Goal: Complete application form

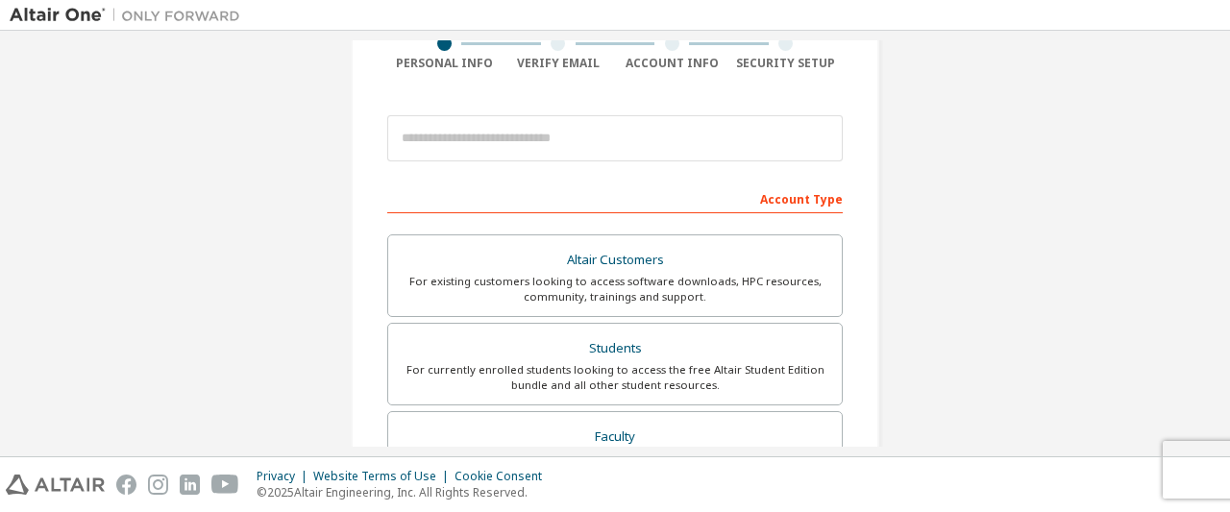
scroll to position [163, 0]
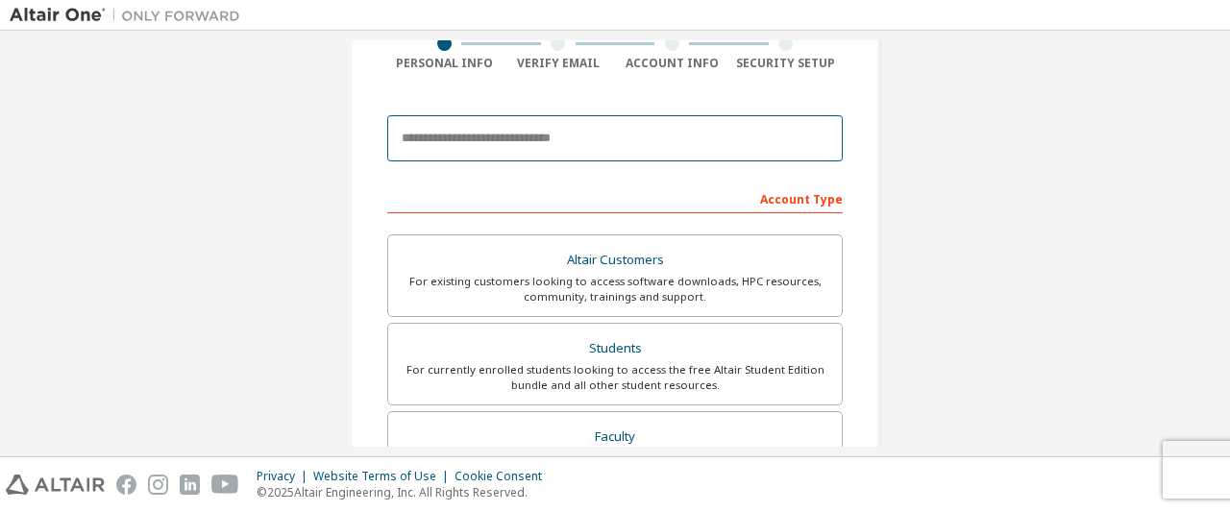
click at [584, 142] on input "email" at bounding box center [614, 138] width 455 height 46
type input "**********"
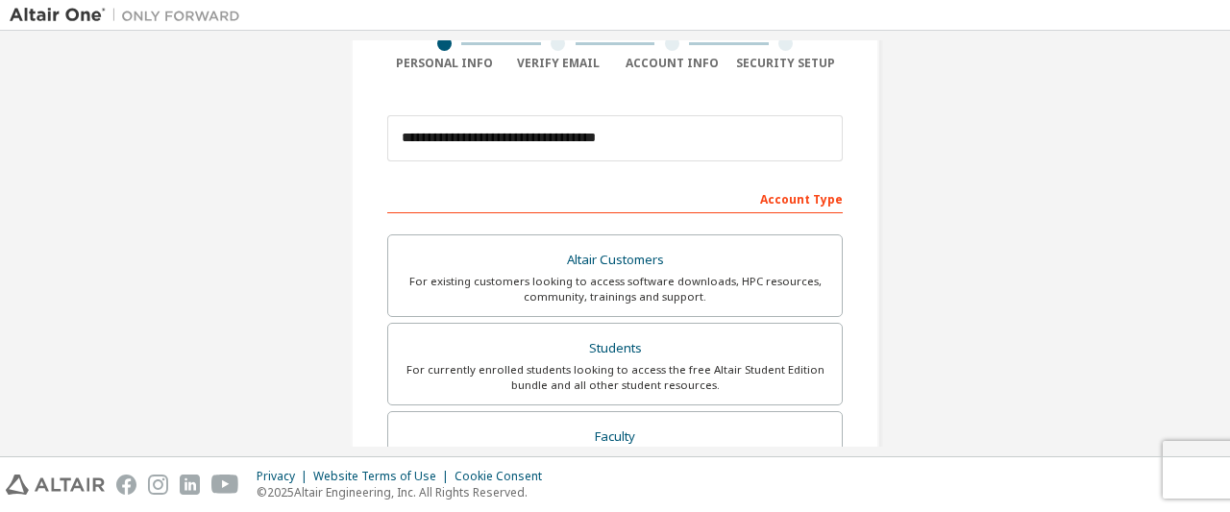
click at [784, 202] on div "Account Type" at bounding box center [614, 198] width 455 height 31
click at [723, 199] on div "Account Type" at bounding box center [614, 198] width 455 height 31
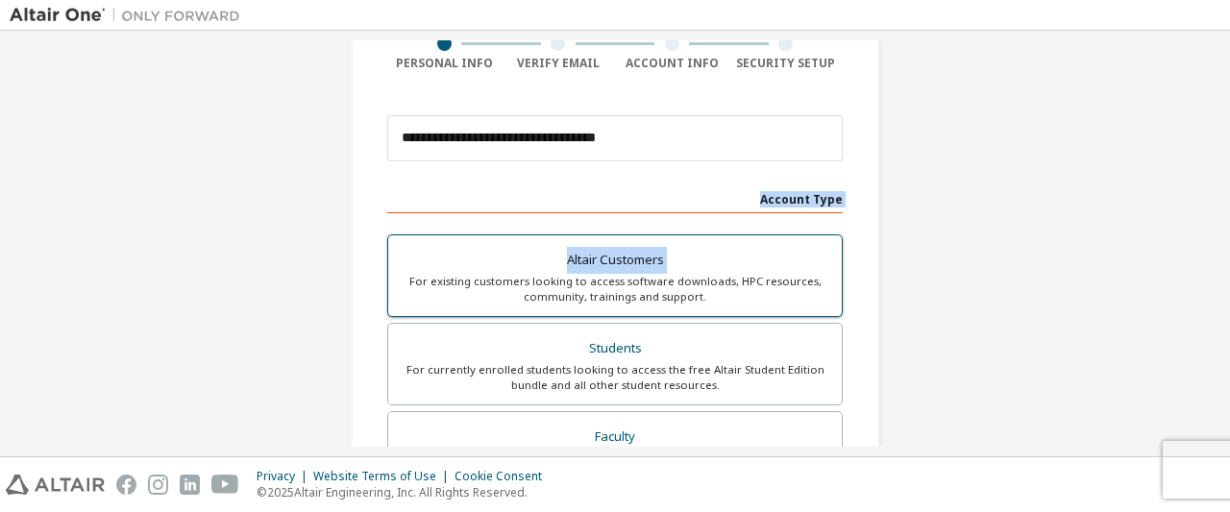
drag, startPoint x: 723, startPoint y: 199, endPoint x: 715, endPoint y: 252, distance: 53.5
click at [715, 252] on div "Account Type Altair Customers For existing customers looking to access software…" at bounding box center [614, 520] width 455 height 675
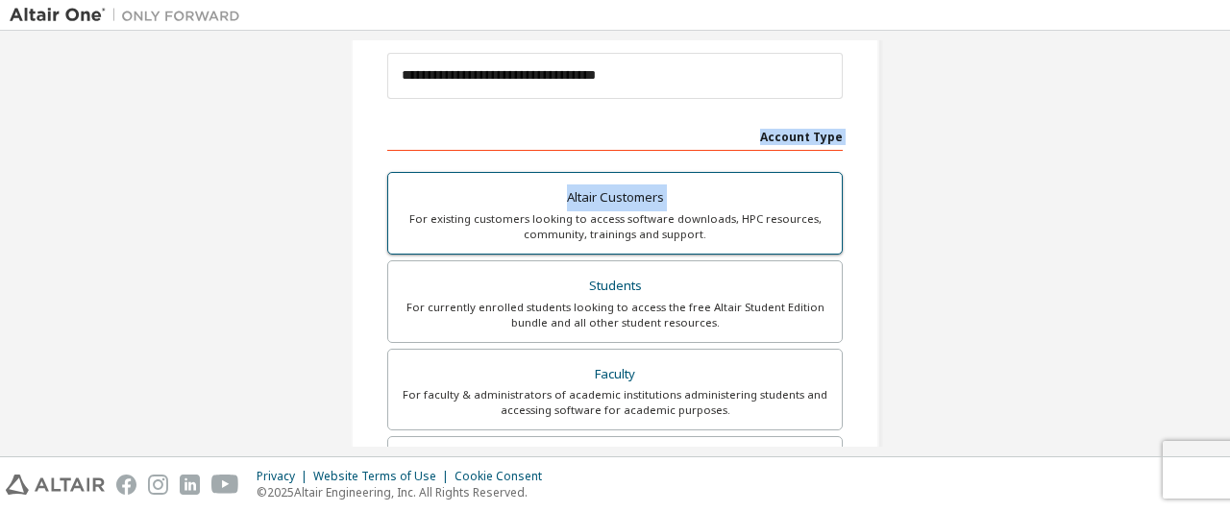
scroll to position [227, 0]
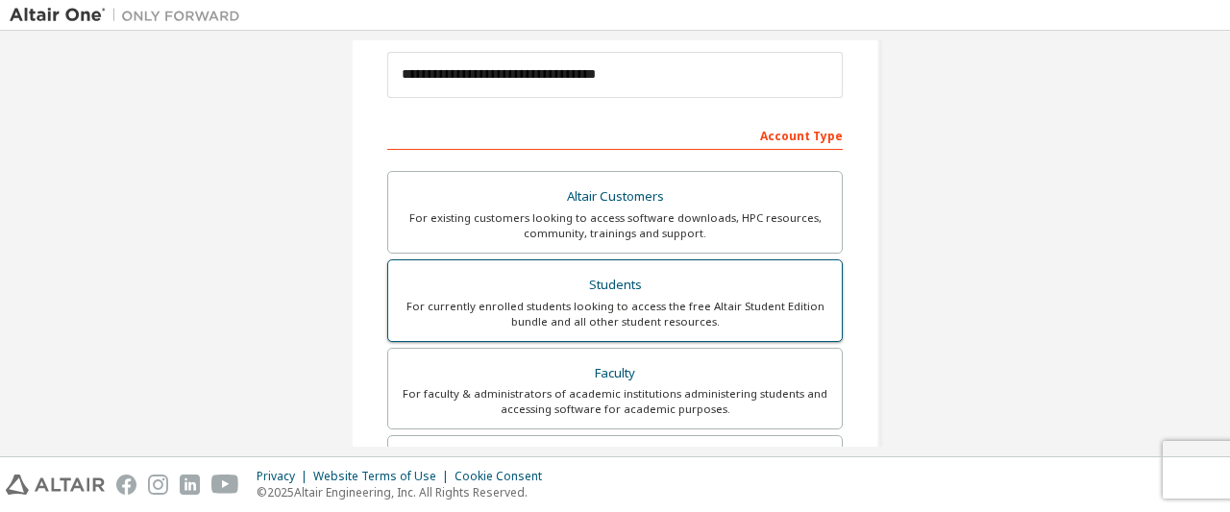
click at [694, 286] on div "Students" at bounding box center [615, 285] width 430 height 27
click at [738, 290] on div "Students" at bounding box center [615, 285] width 430 height 27
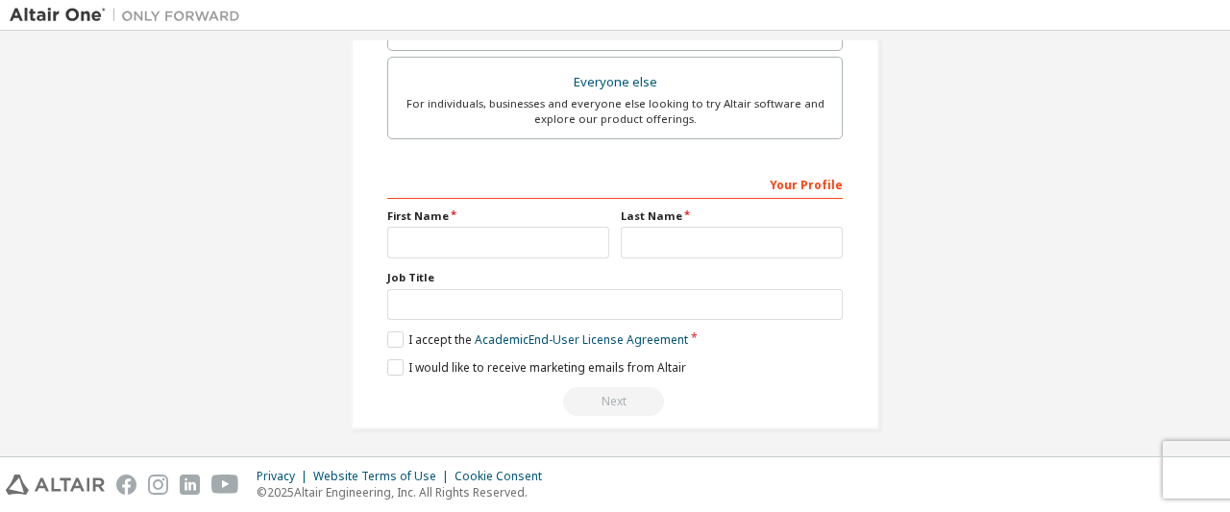
scroll to position [605, 0]
click at [559, 237] on input "text" at bounding box center [498, 243] width 222 height 32
type input "*"
type input "******"
click at [626, 253] on input "text" at bounding box center [732, 243] width 222 height 32
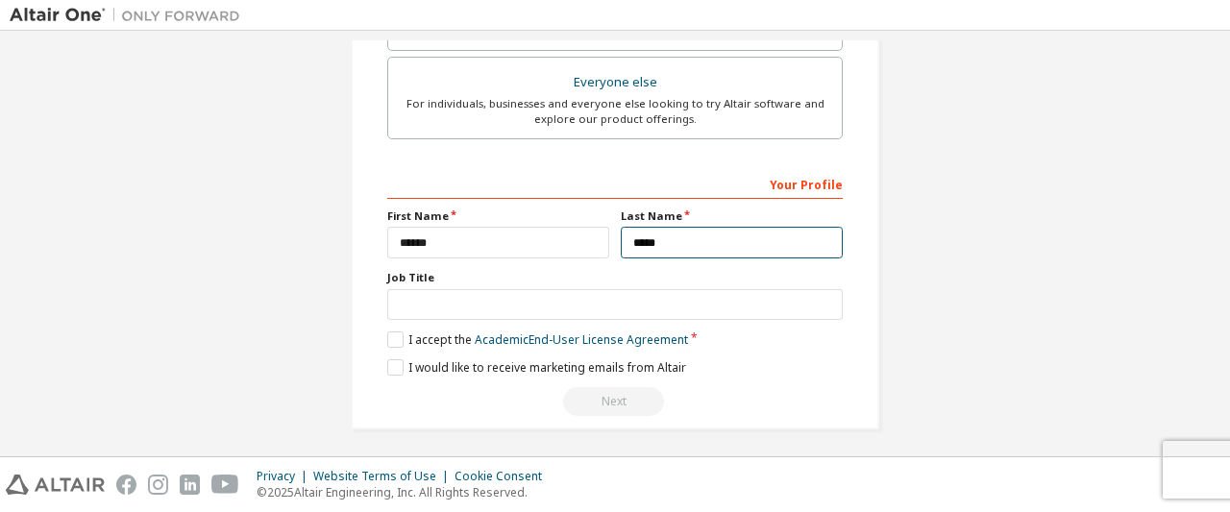
type input "*****"
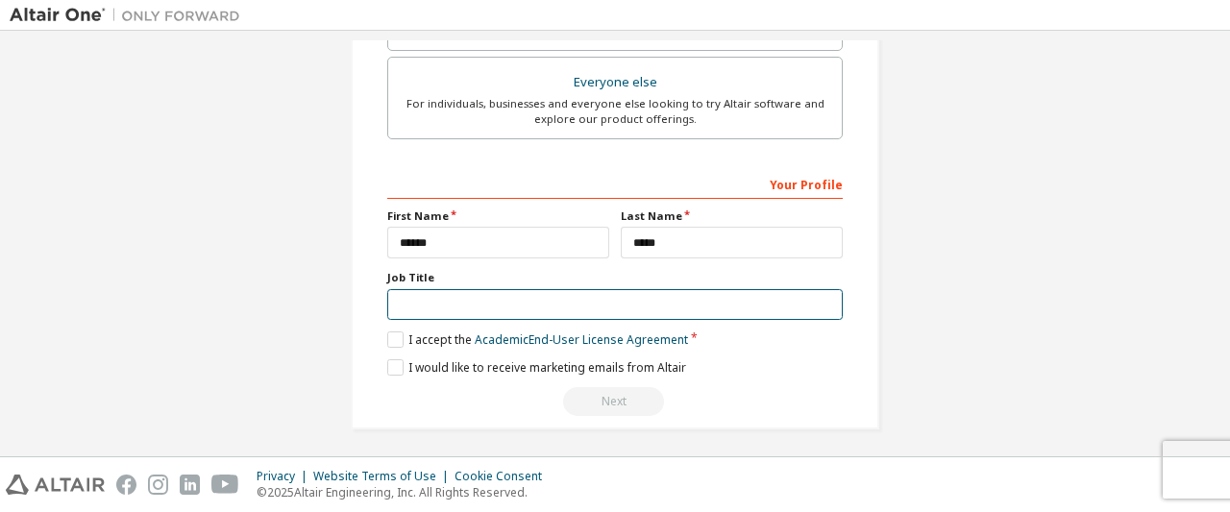
click at [547, 311] on input "text" at bounding box center [614, 305] width 455 height 32
type input "**********"
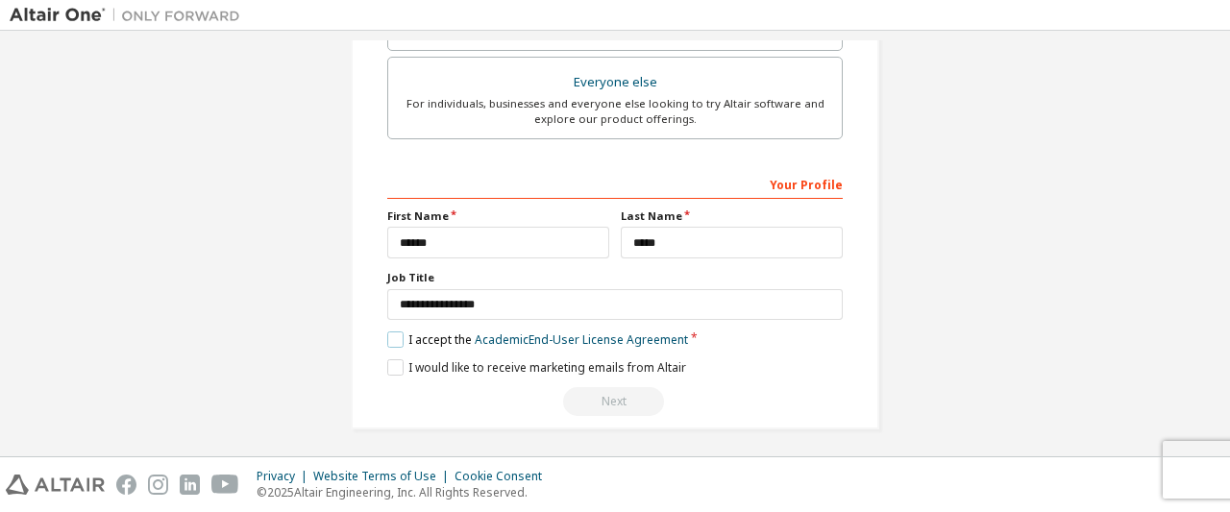
click at [398, 332] on label "I accept the Academic End-User License Agreement" at bounding box center [537, 339] width 301 height 16
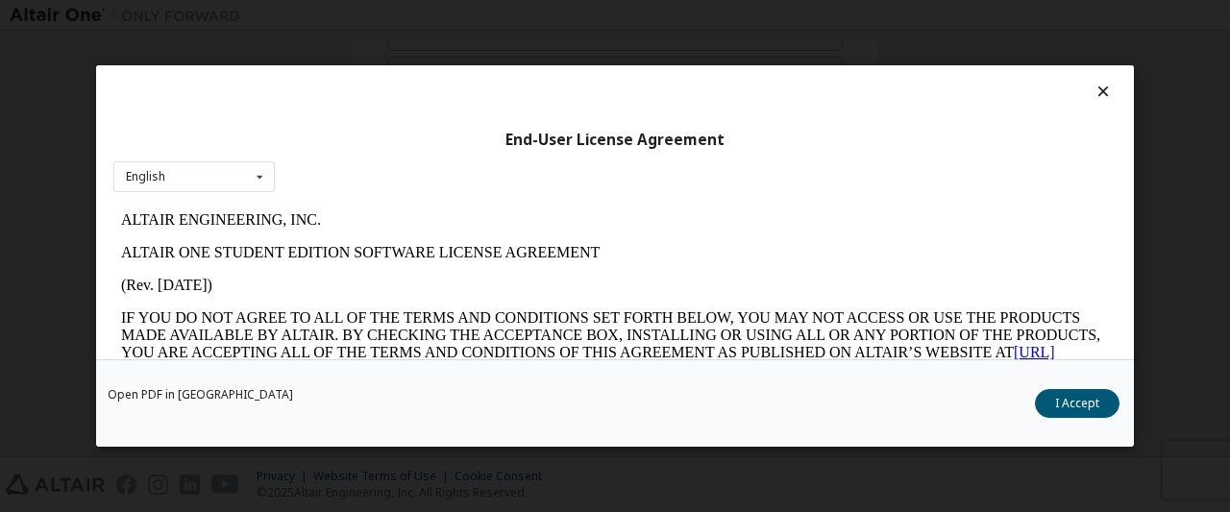
scroll to position [0, 0]
click at [1080, 402] on button "I Accept" at bounding box center [1077, 403] width 85 height 29
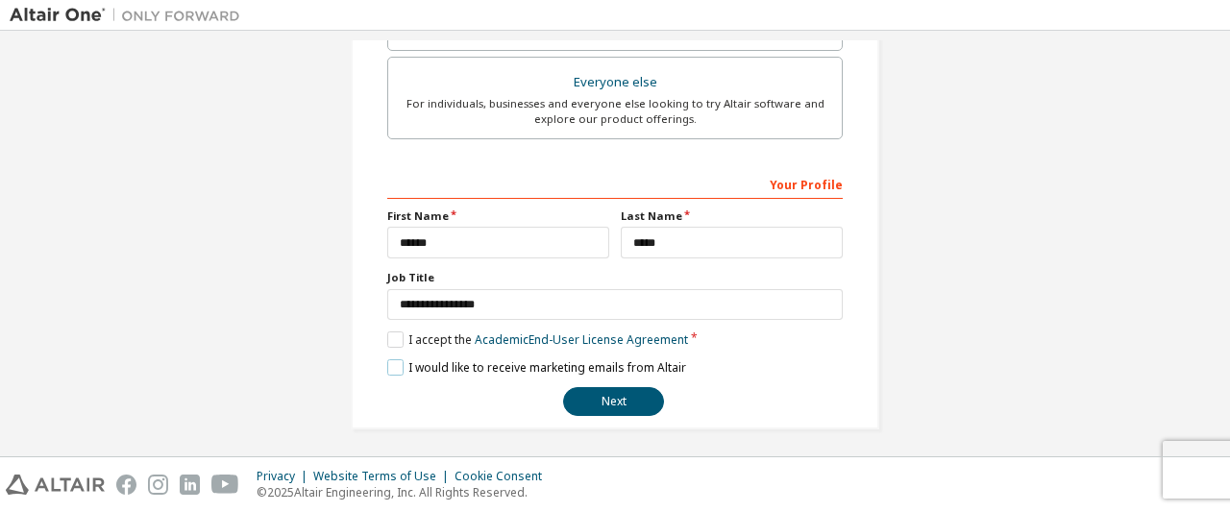
click at [394, 359] on label "I would like to receive marketing emails from Altair" at bounding box center [536, 367] width 299 height 16
click at [616, 399] on button "Next" at bounding box center [613, 403] width 101 height 29
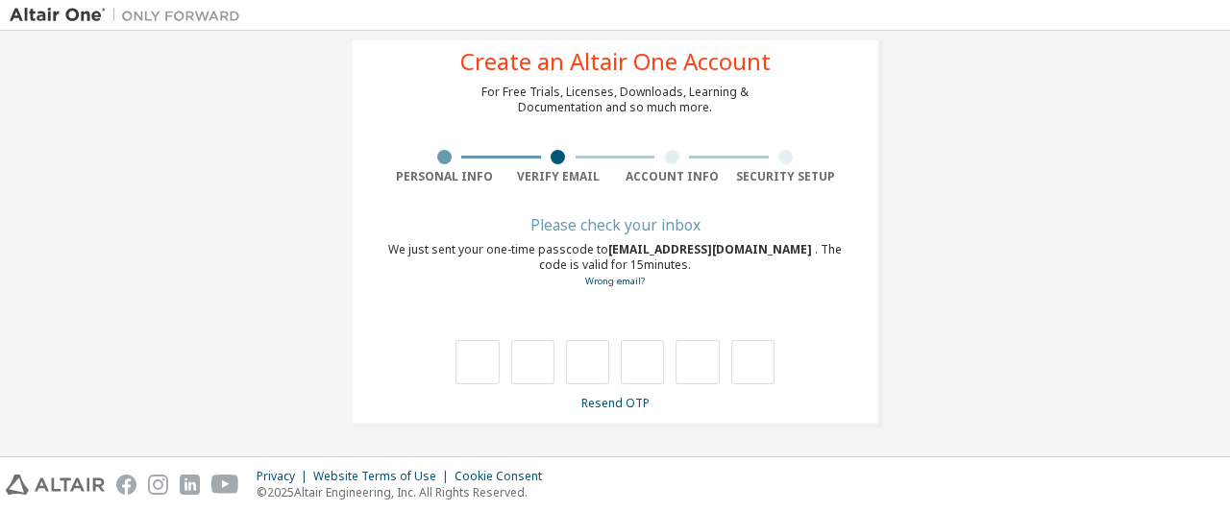
type input "*"
click at [487, 366] on input "*" at bounding box center [476, 362] width 43 height 44
type input "*"
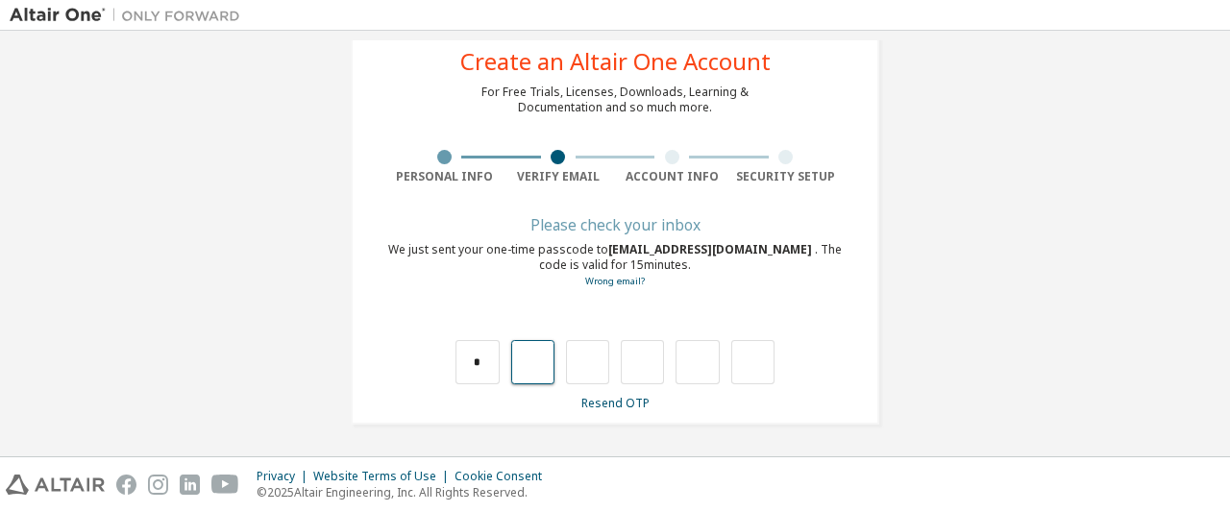
type input "*"
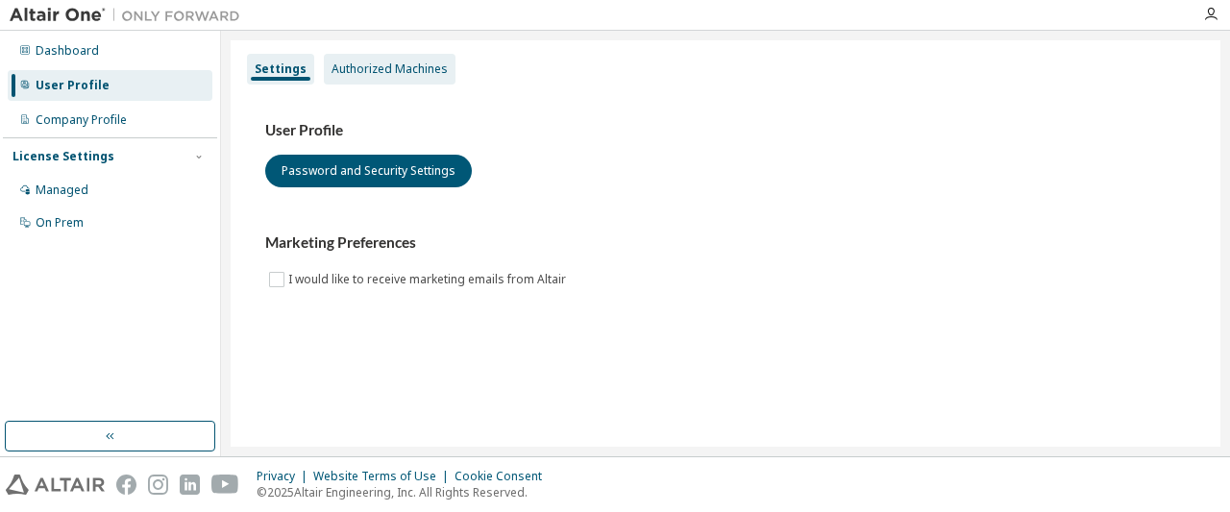
click at [378, 57] on div "Authorized Machines" at bounding box center [390, 69] width 132 height 31
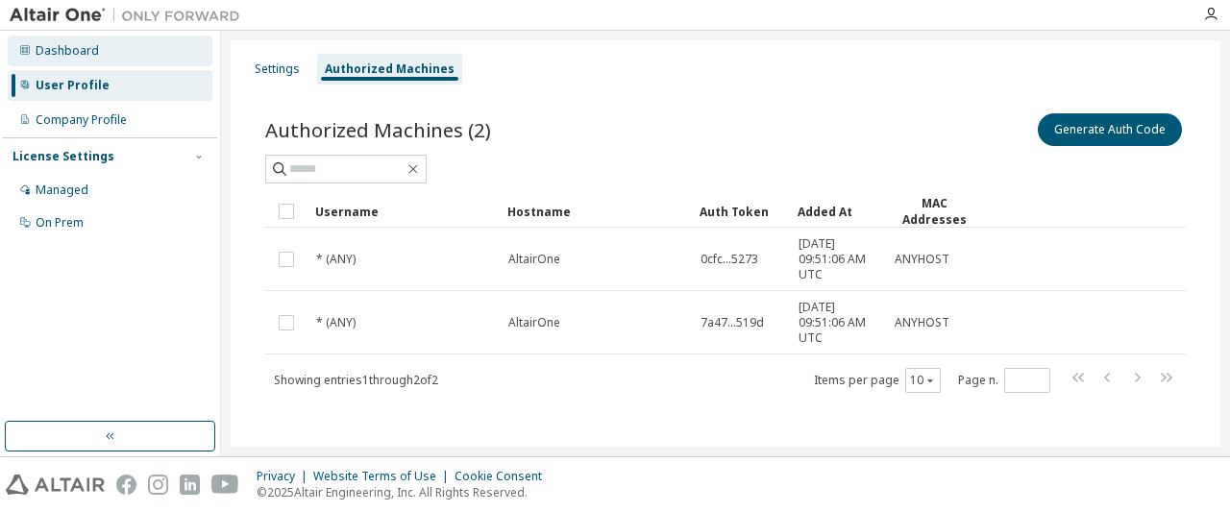
click at [115, 47] on div "Dashboard" at bounding box center [110, 51] width 205 height 31
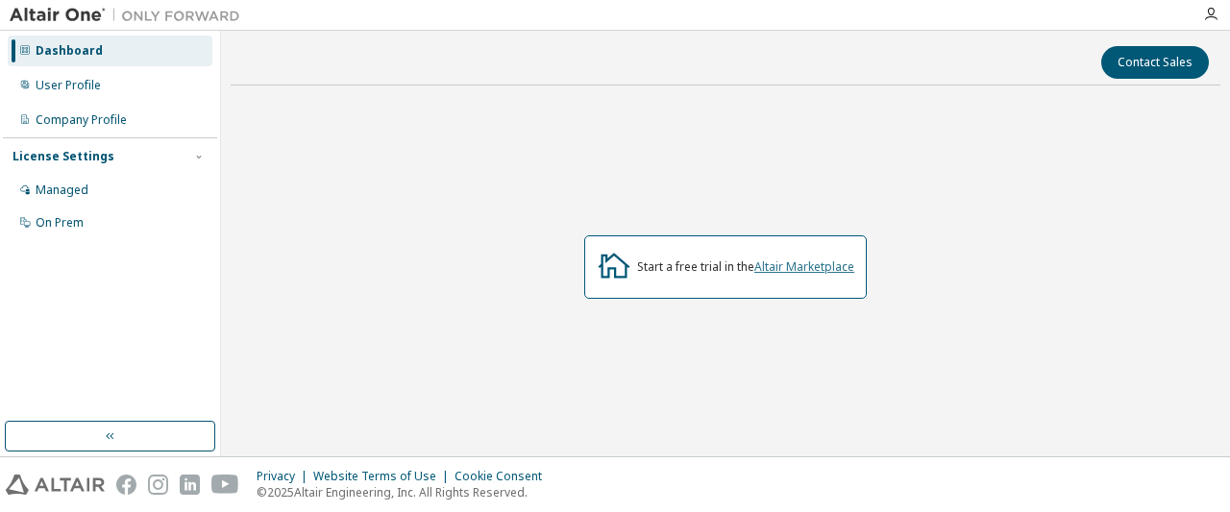
click at [798, 266] on link "Altair Marketplace" at bounding box center [804, 266] width 100 height 16
